Goal: Information Seeking & Learning: Learn about a topic

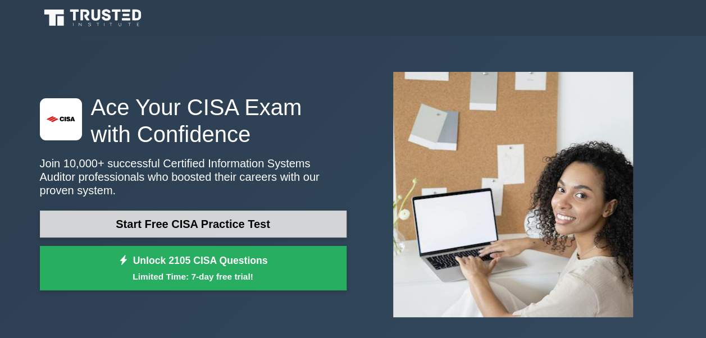
click at [219, 220] on link "Start Free CISA Practice Test" at bounding box center [193, 224] width 307 height 27
